Goal: Task Accomplishment & Management: Manage account settings

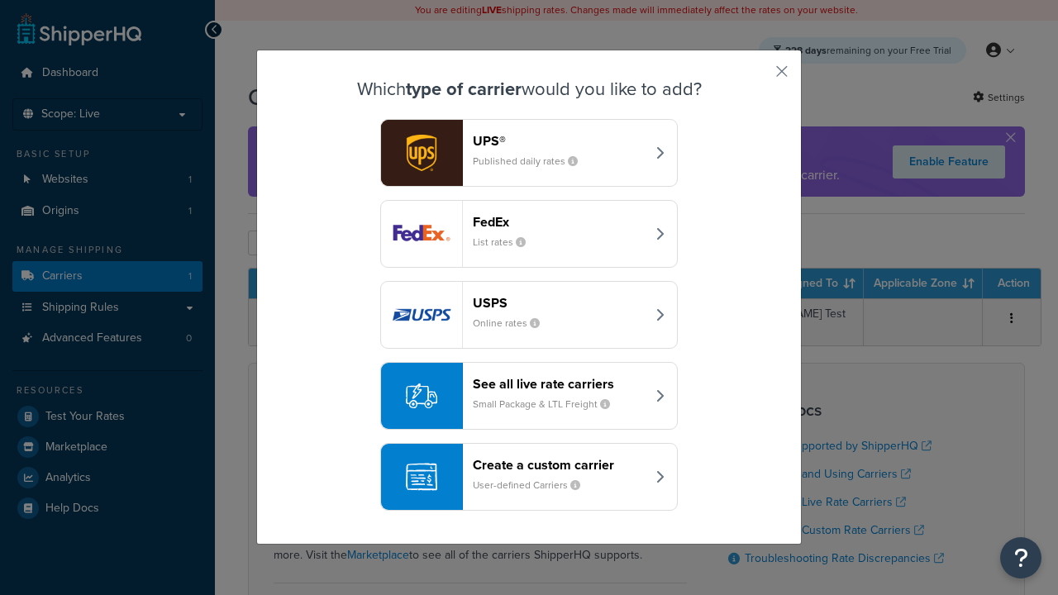
click at [559, 221] on header "FedEx" at bounding box center [559, 222] width 173 height 16
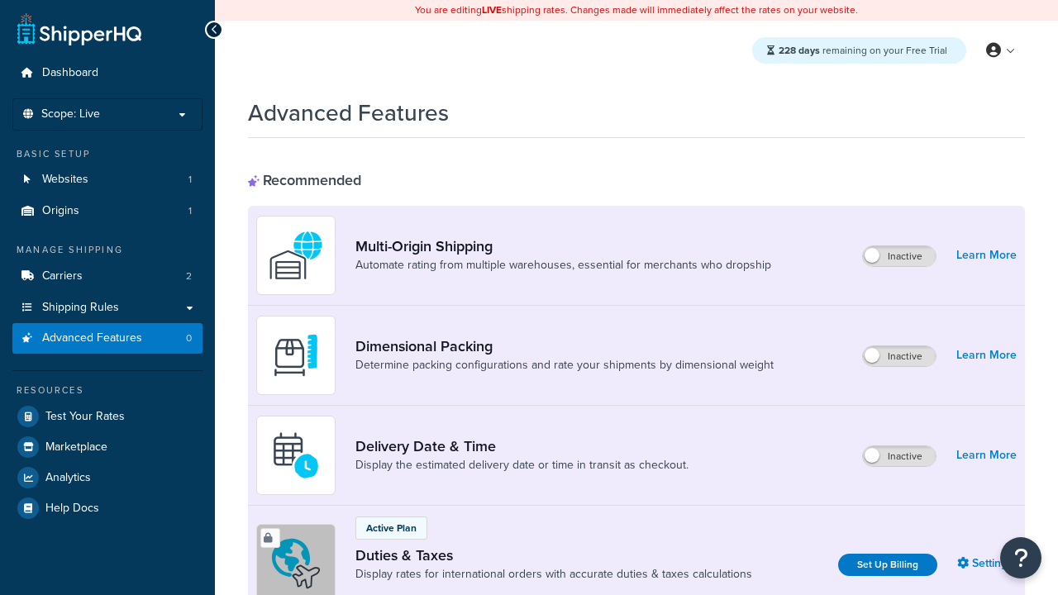
scroll to position [248, 0]
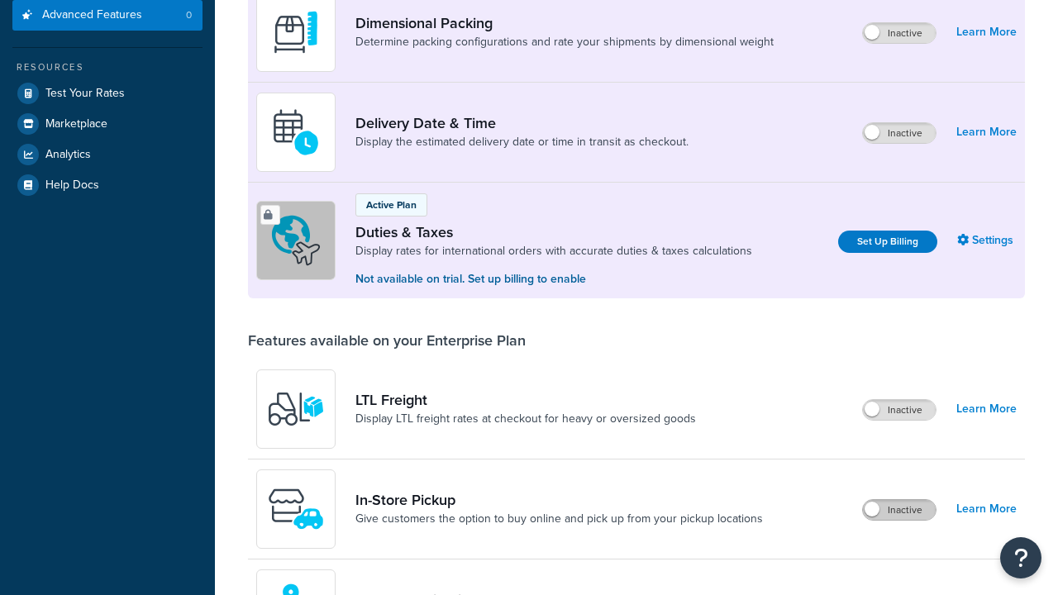
click at [899, 520] on label "Inactive" at bounding box center [899, 510] width 73 height 20
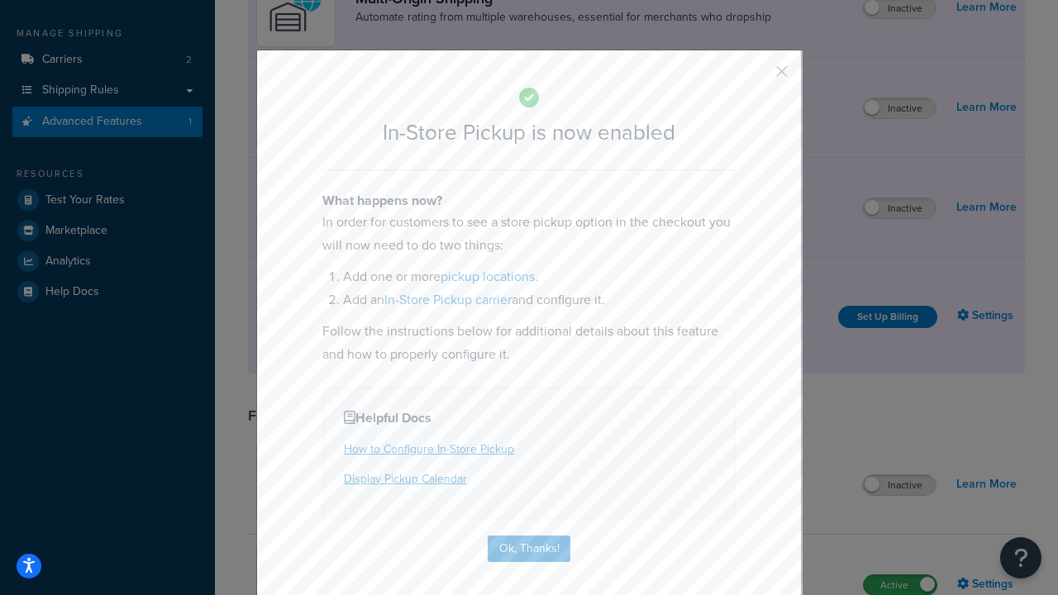
scroll to position [279, 0]
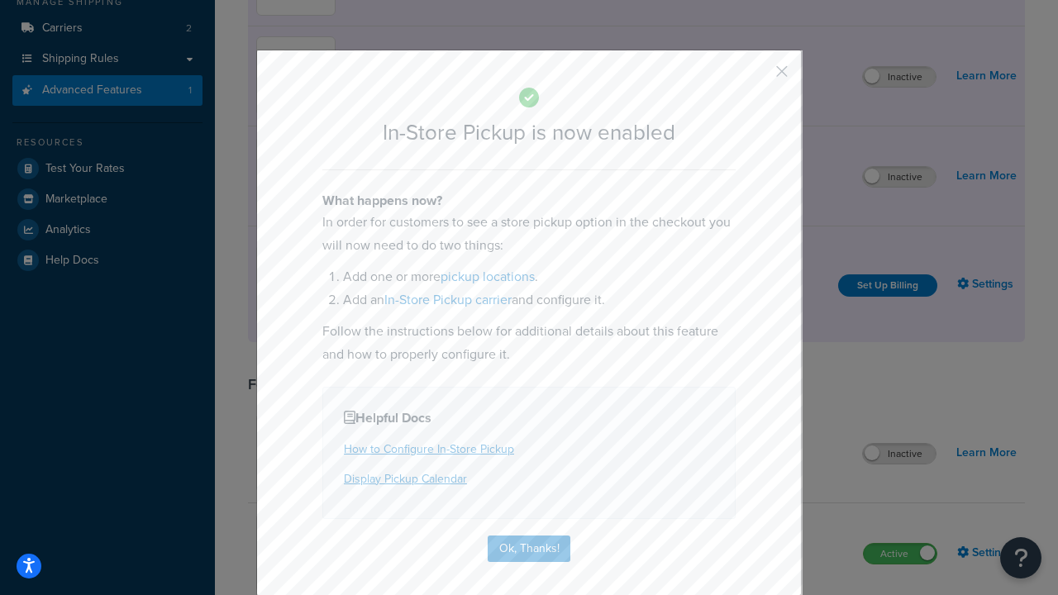
click at [757, 77] on button "button" at bounding box center [757, 77] width 4 height 4
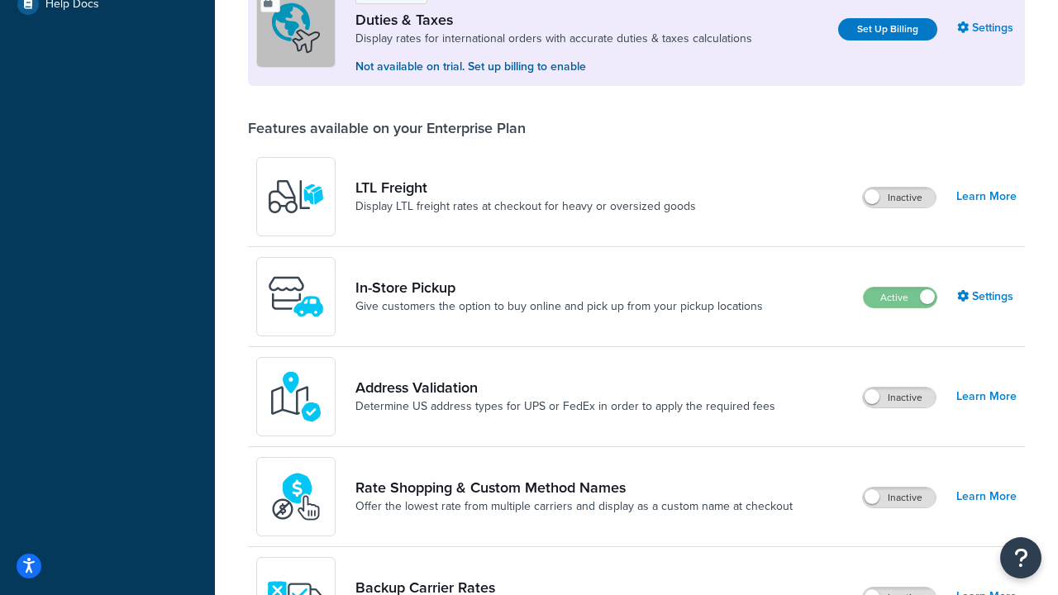
scroll to position [504, 0]
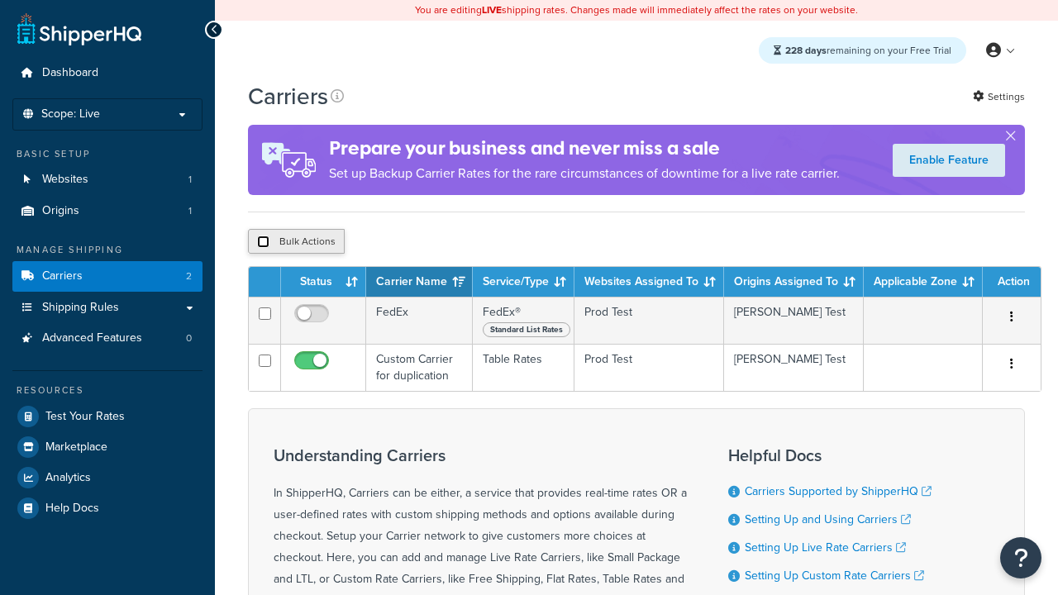
click at [263, 244] on input "checkbox" at bounding box center [263, 242] width 12 height 12
checkbox input "true"
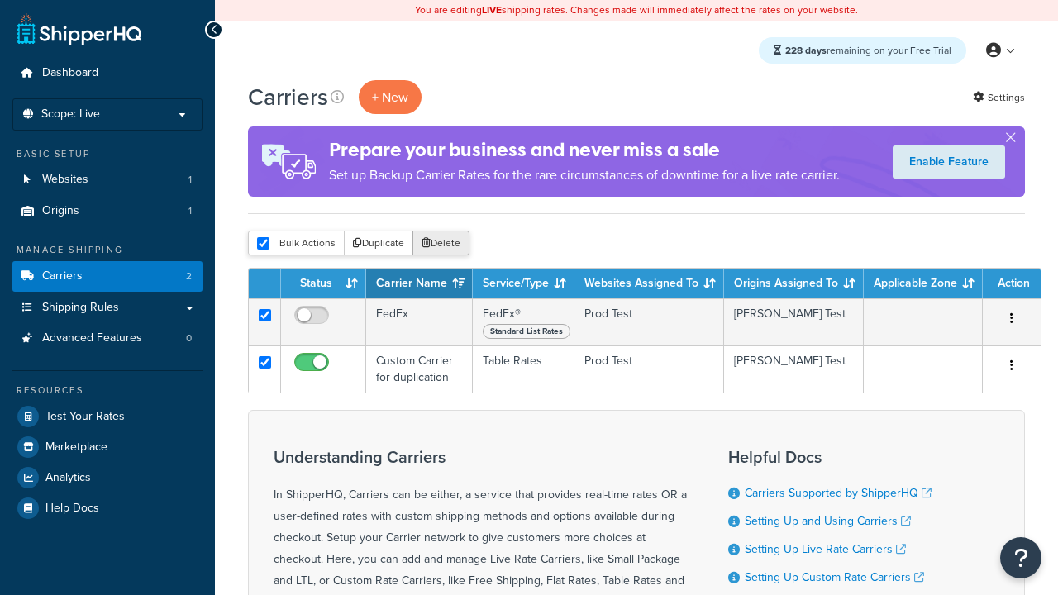
click at [445, 244] on button "Delete" at bounding box center [440, 243] width 57 height 25
